Goal: Navigation & Orientation: Find specific page/section

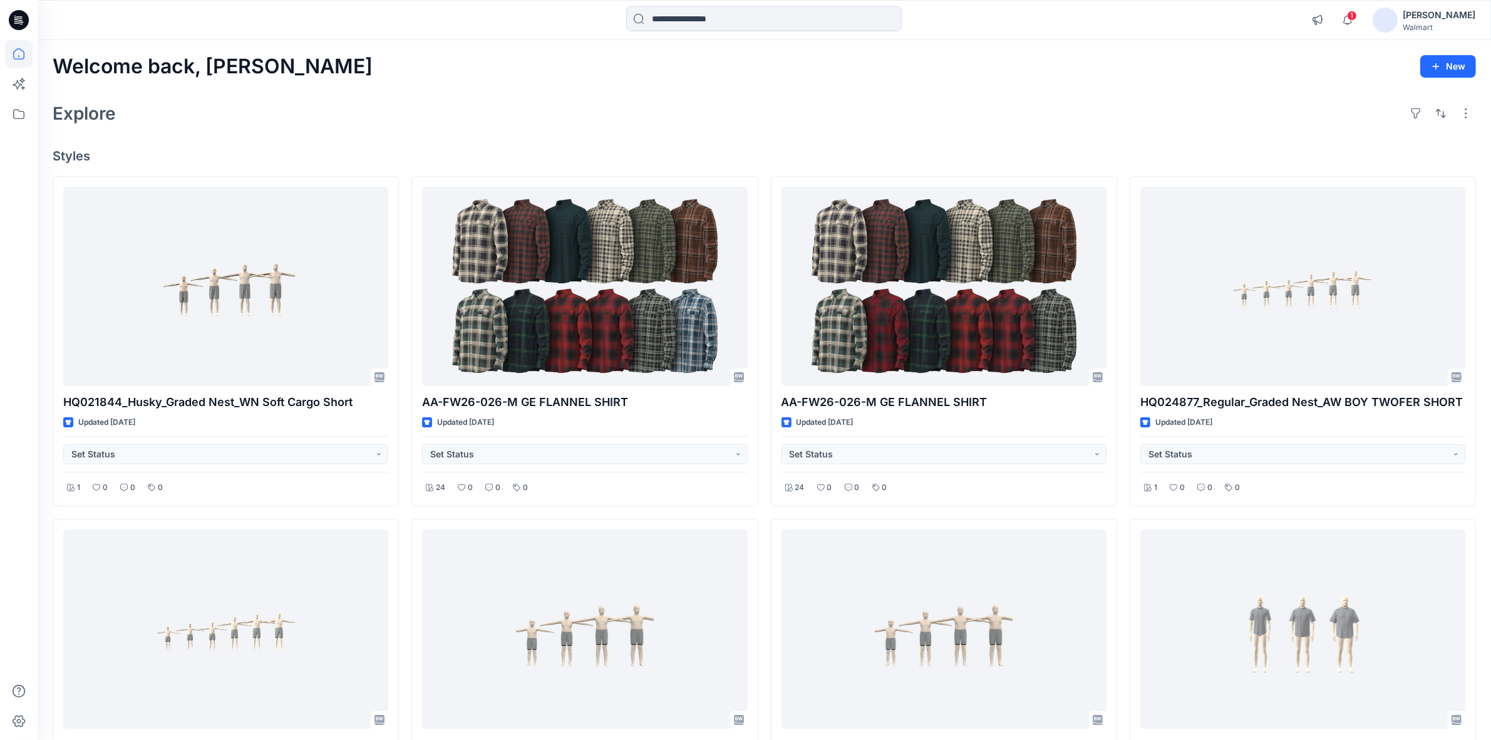
click at [530, 75] on div "Welcome back, [PERSON_NAME] New" at bounding box center [764, 66] width 1423 height 23
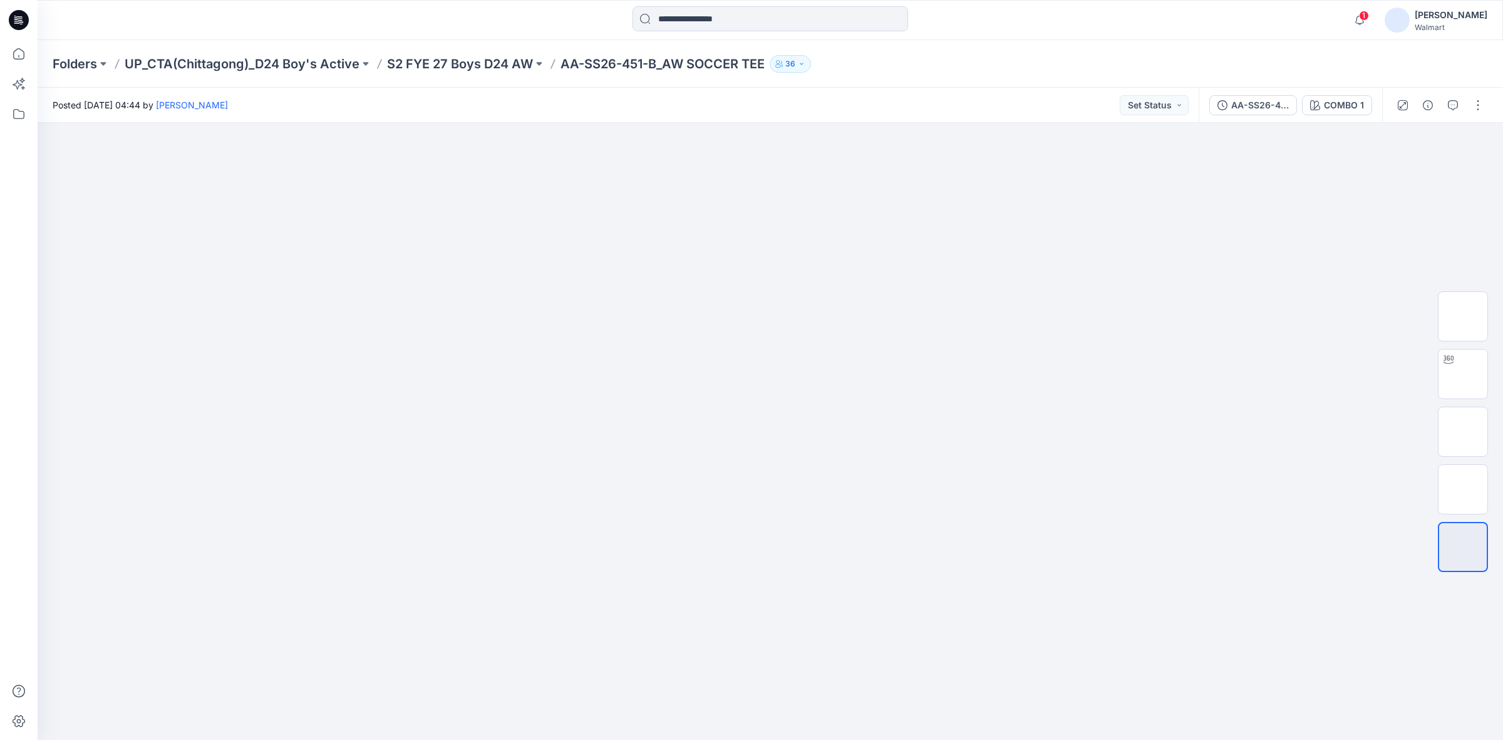
click at [885, 66] on div "Folders UP_CTA(Chittagong)_D24 Boy's Active S2 FYE 27 Boys D24 AW AA-SS26-451-B…" at bounding box center [722, 64] width 1338 height 18
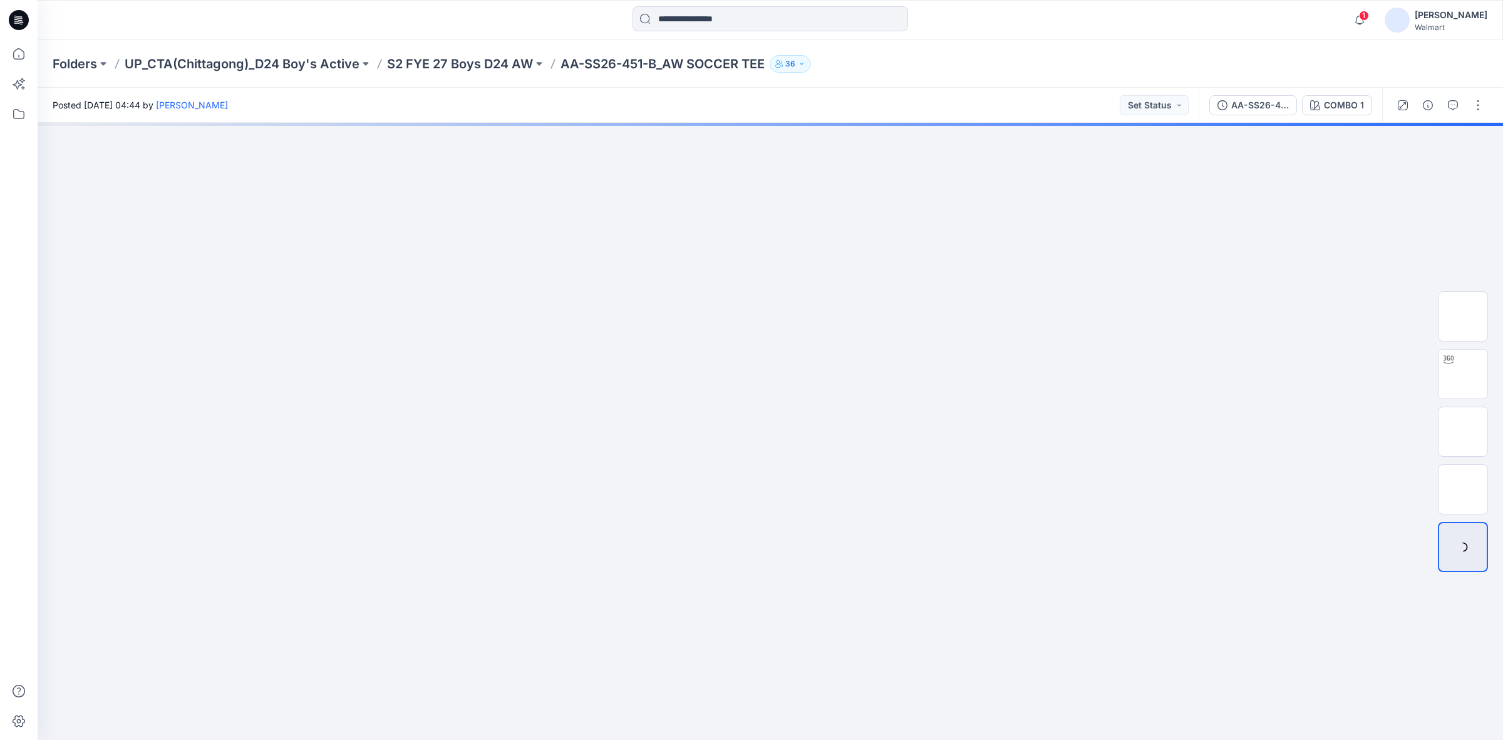
click at [934, 66] on div "Folders UP_CTA(Chittagong)_D24 Boy's Active S2 FYE 27 Boys D24 AW AA-SS26-451-B…" at bounding box center [722, 64] width 1338 height 18
